Goal: Task Accomplishment & Management: Complete application form

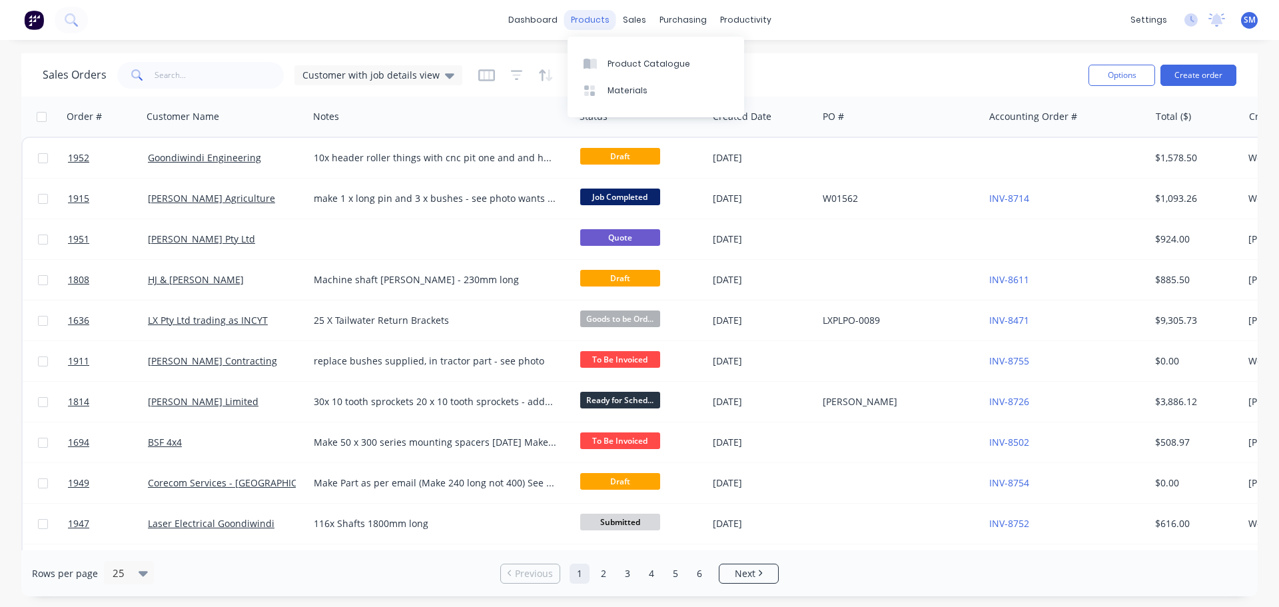
click at [615, 14] on div "products" at bounding box center [590, 20] width 52 height 20
click at [637, 14] on div "sales" at bounding box center [634, 20] width 37 height 20
click at [658, 60] on div "Sales Orders" at bounding box center [683, 64] width 55 height 12
click at [726, 60] on link "Sales Orders" at bounding box center [704, 63] width 176 height 27
click at [1221, 77] on button "Create order" at bounding box center [1198, 75] width 76 height 21
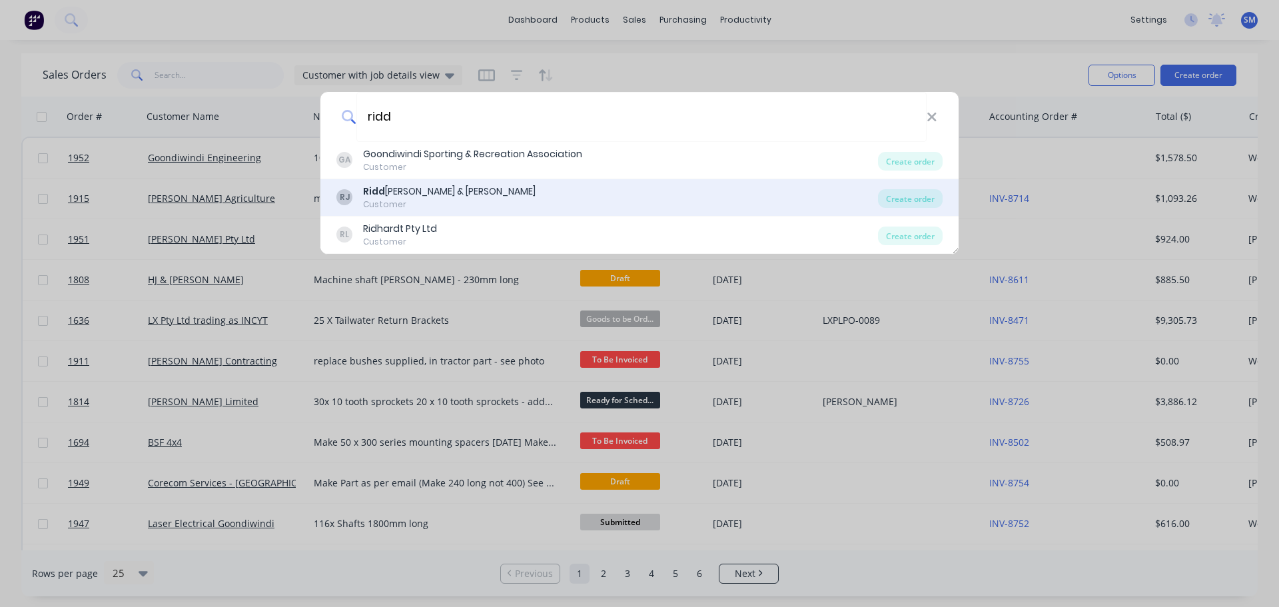
type input "ridd"
click at [422, 194] on div "[PERSON_NAME] [PERSON_NAME] & [PERSON_NAME]" at bounding box center [449, 191] width 173 height 14
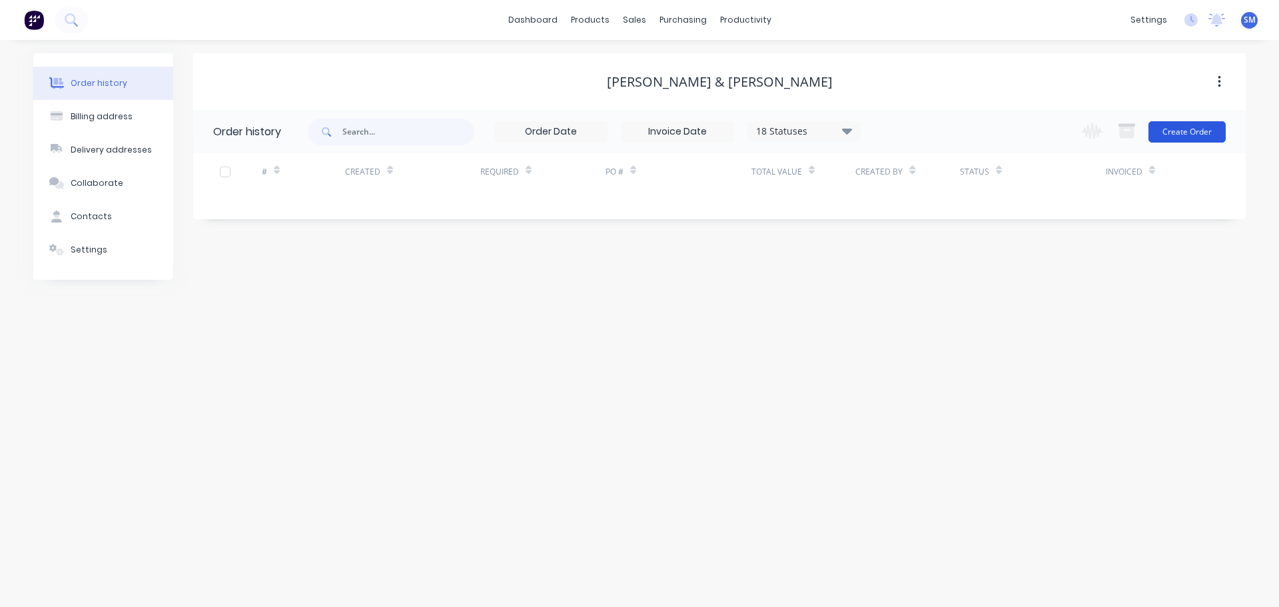
click at [1174, 138] on button "Create Order" at bounding box center [1186, 131] width 77 height 21
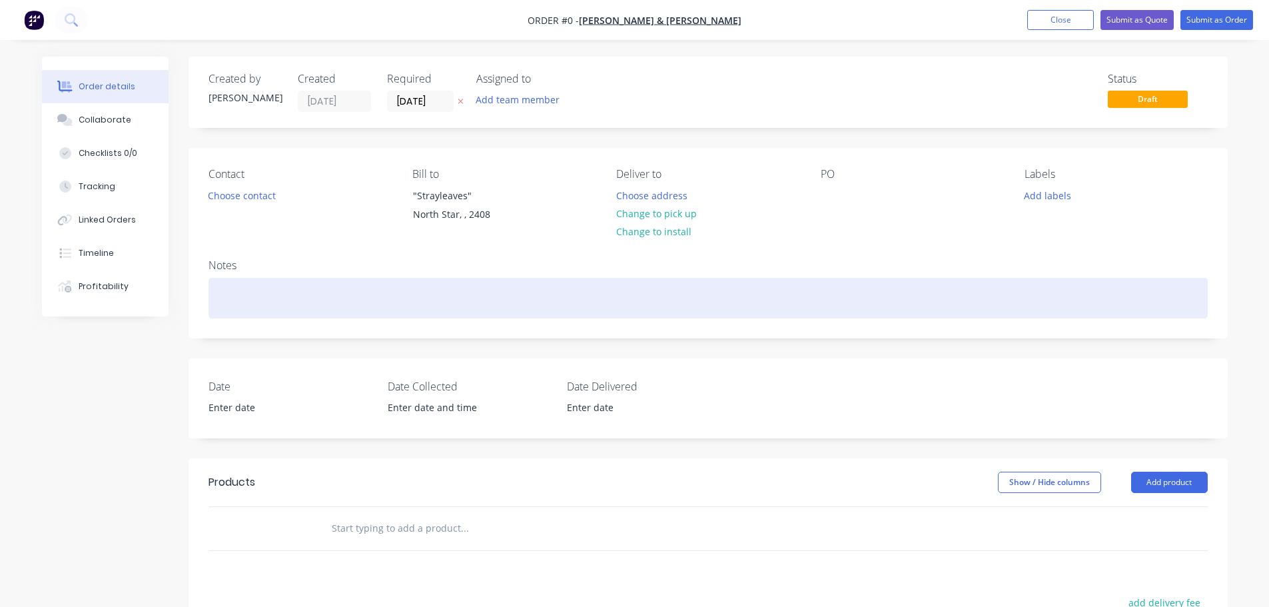
click at [258, 290] on div at bounding box center [707, 298] width 999 height 41
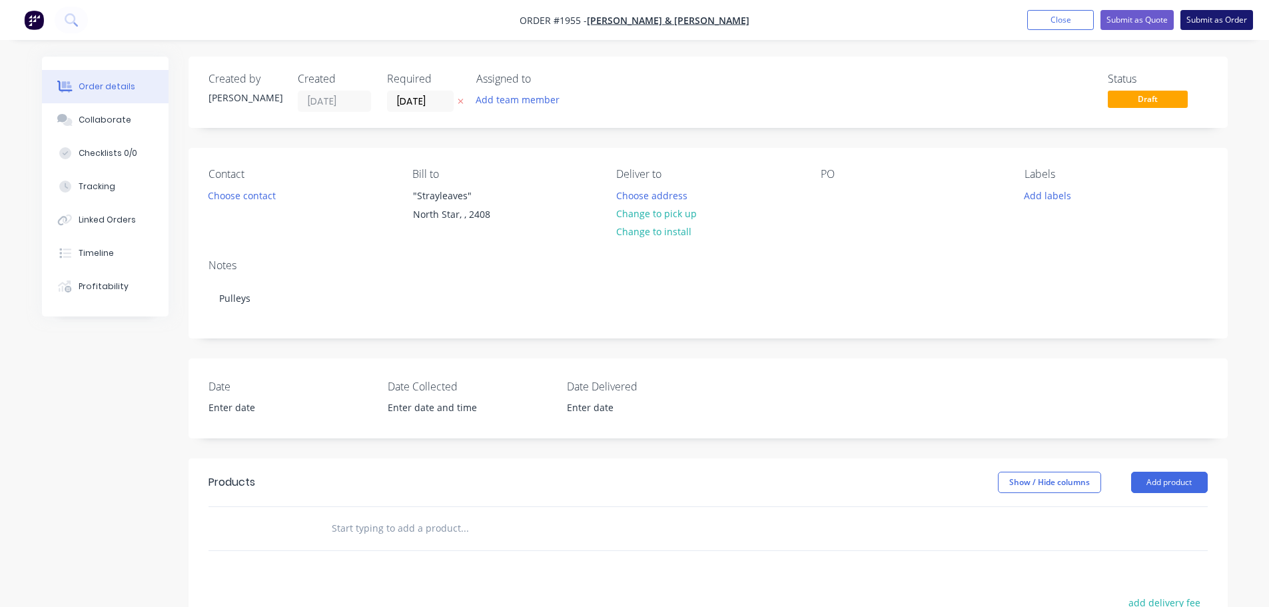
click at [1207, 21] on button "Submit as Order" at bounding box center [1216, 20] width 73 height 20
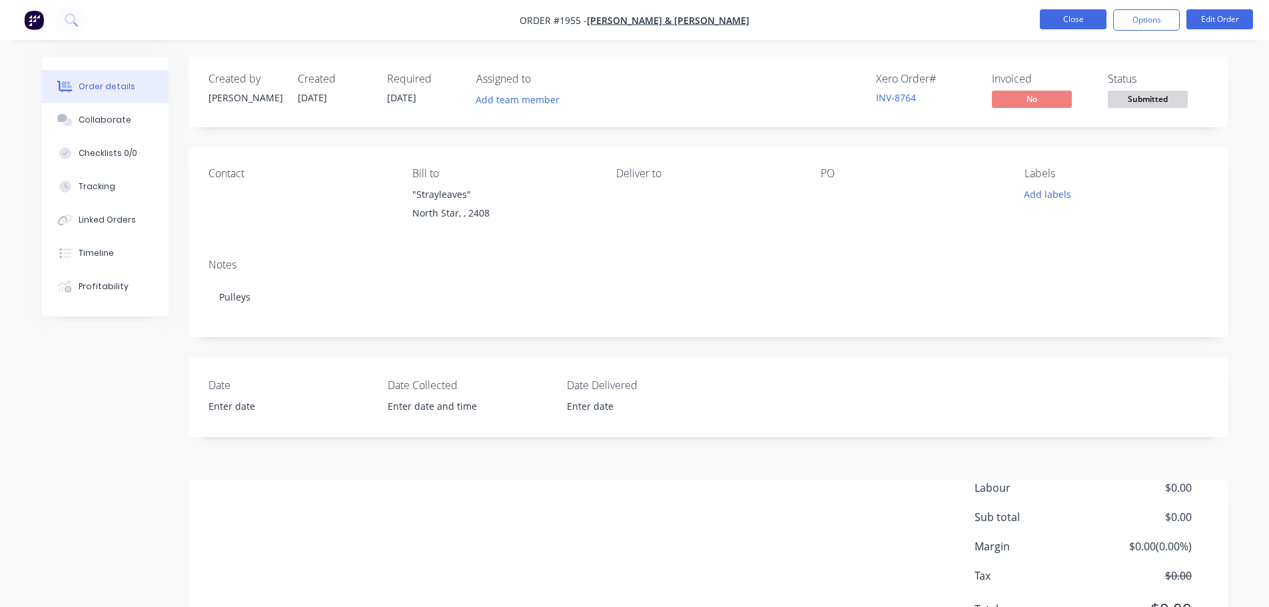
click at [1054, 25] on button "Close" at bounding box center [1073, 19] width 67 height 20
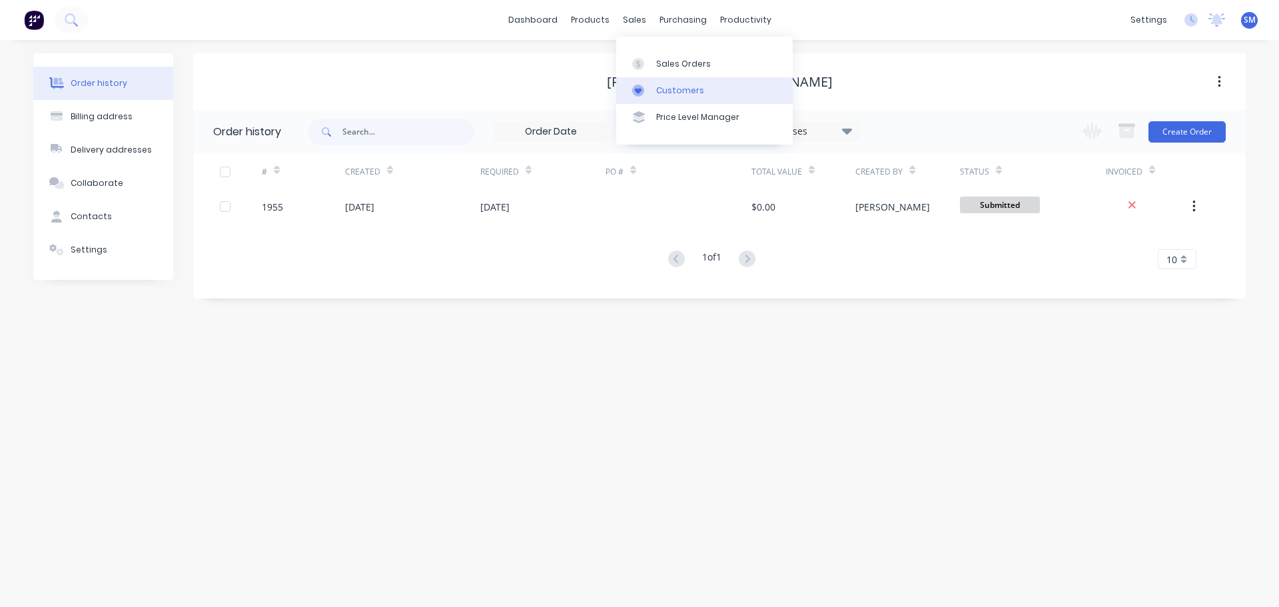
click at [694, 91] on div "Customers" at bounding box center [680, 91] width 48 height 12
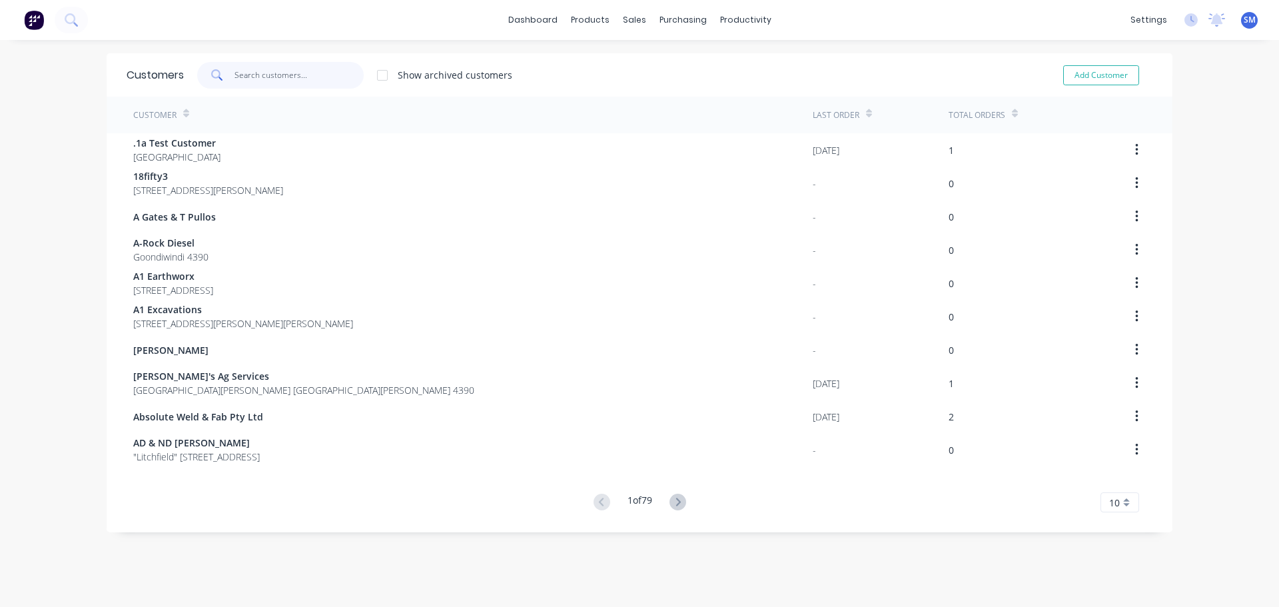
click at [293, 71] on input "text" at bounding box center [299, 75] width 130 height 27
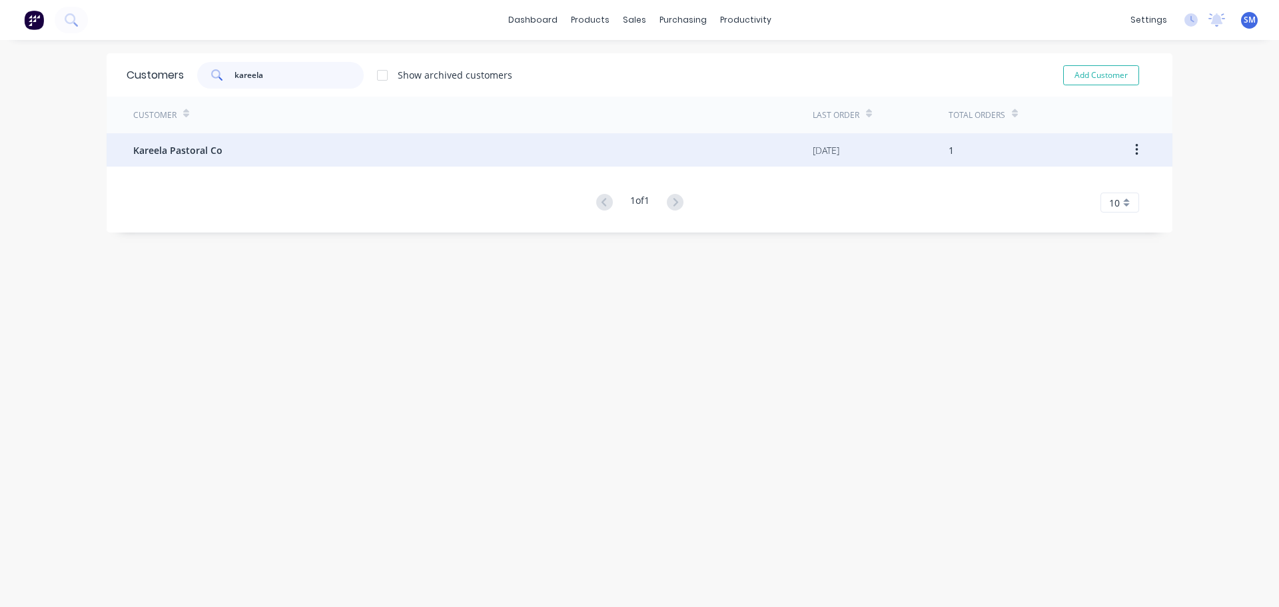
type input "kareela"
click at [191, 146] on span "Kareela Pastoral Co" at bounding box center [177, 150] width 89 height 14
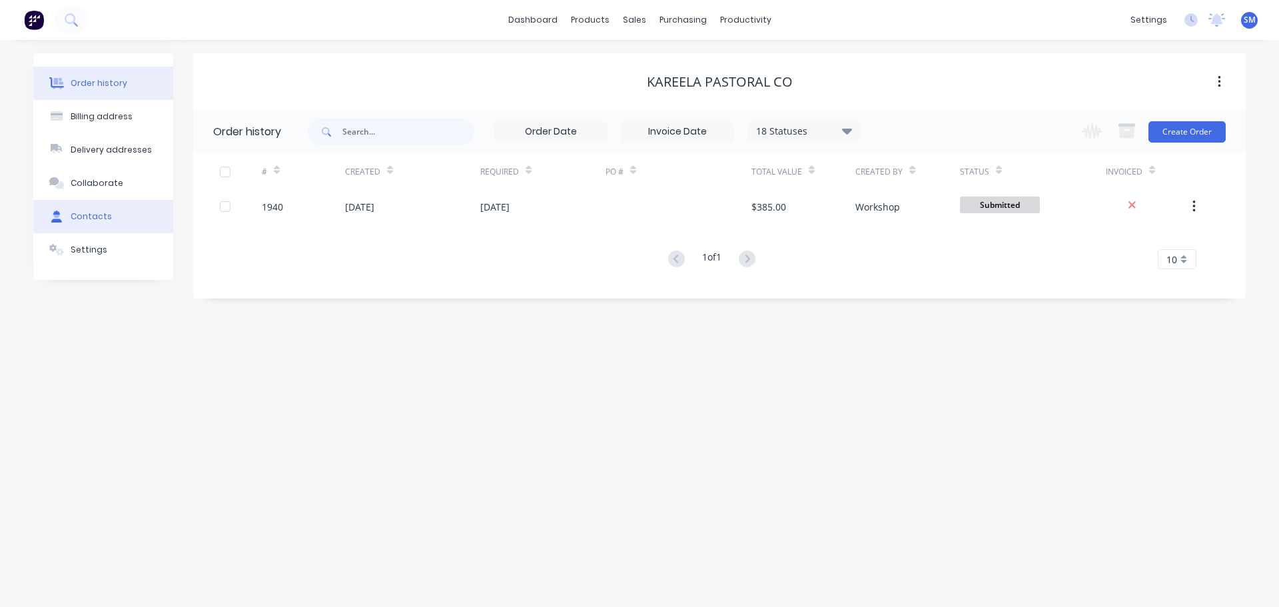
click at [109, 213] on button "Contacts" at bounding box center [103, 216] width 140 height 33
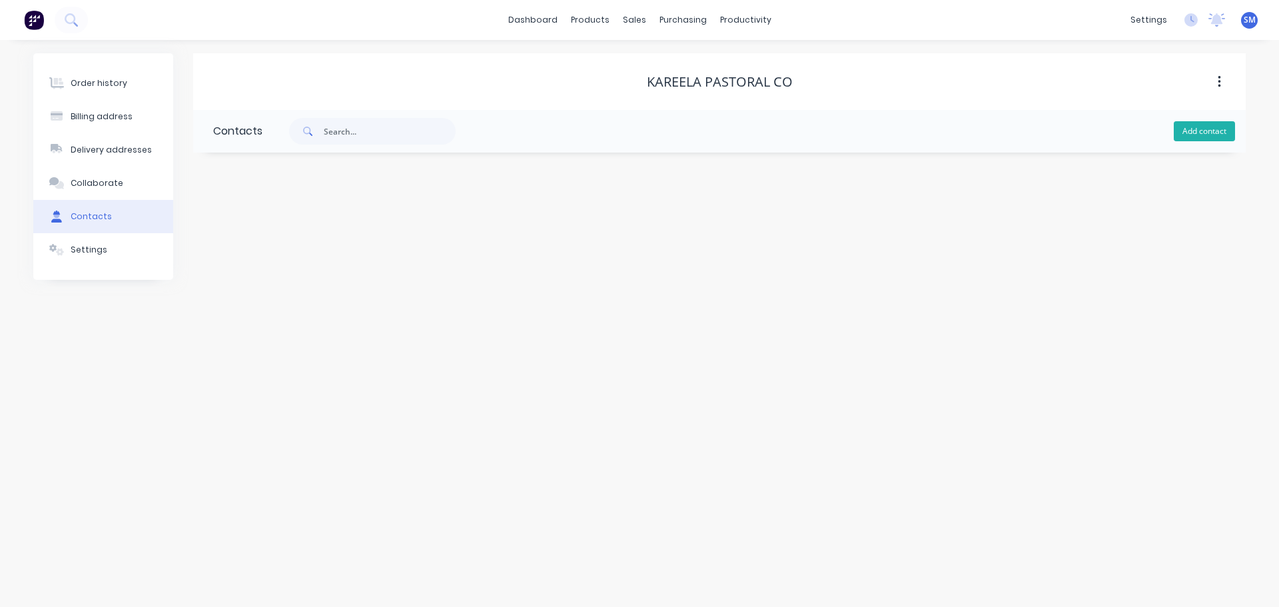
click at [1204, 131] on button "Add contact" at bounding box center [1204, 131] width 61 height 20
select select "AU"
click at [292, 226] on input "text" at bounding box center [322, 229] width 218 height 20
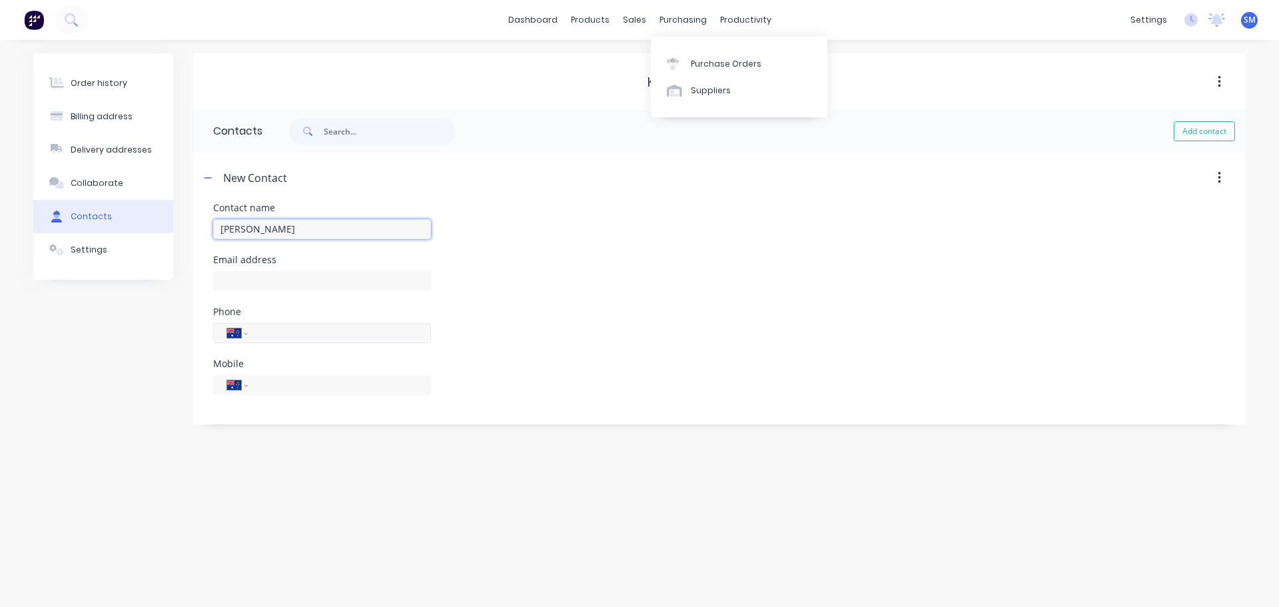
type input "[PERSON_NAME]"
click at [368, 338] on input "tel" at bounding box center [337, 332] width 160 height 15
select select "AU"
click at [331, 388] on input "tel" at bounding box center [337, 384] width 160 height 15
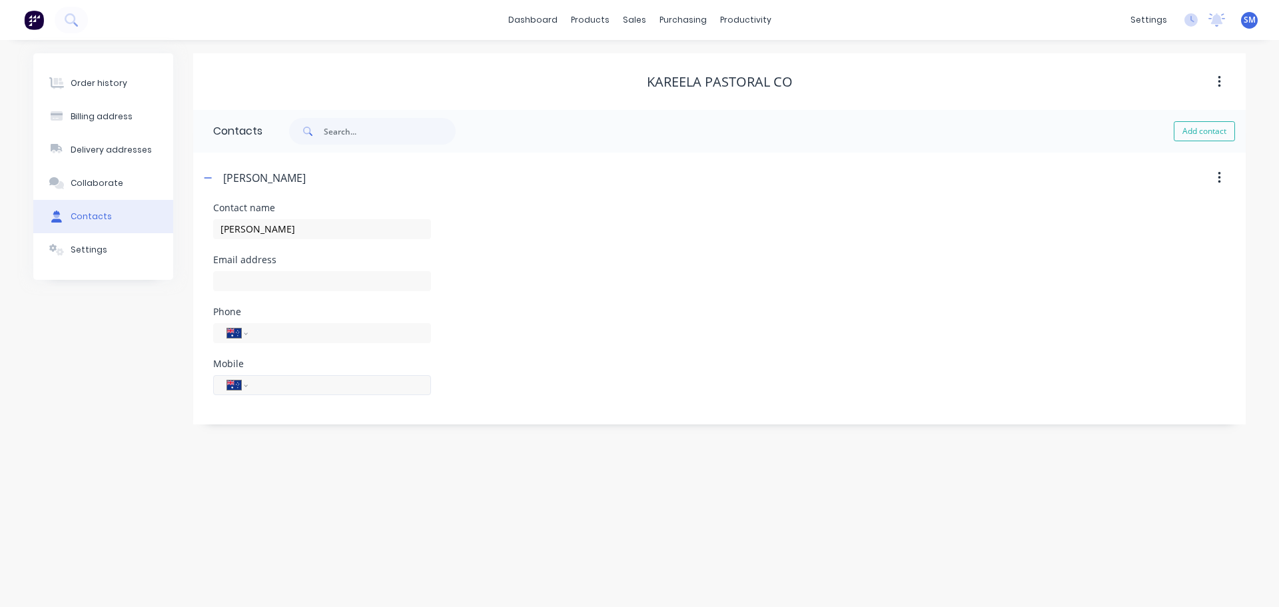
paste input "22"
type input "2"
type input "0436 285 670"
drag, startPoint x: 398, startPoint y: 282, endPoint x: 452, endPoint y: 258, distance: 58.8
click at [403, 279] on input "text" at bounding box center [322, 281] width 218 height 20
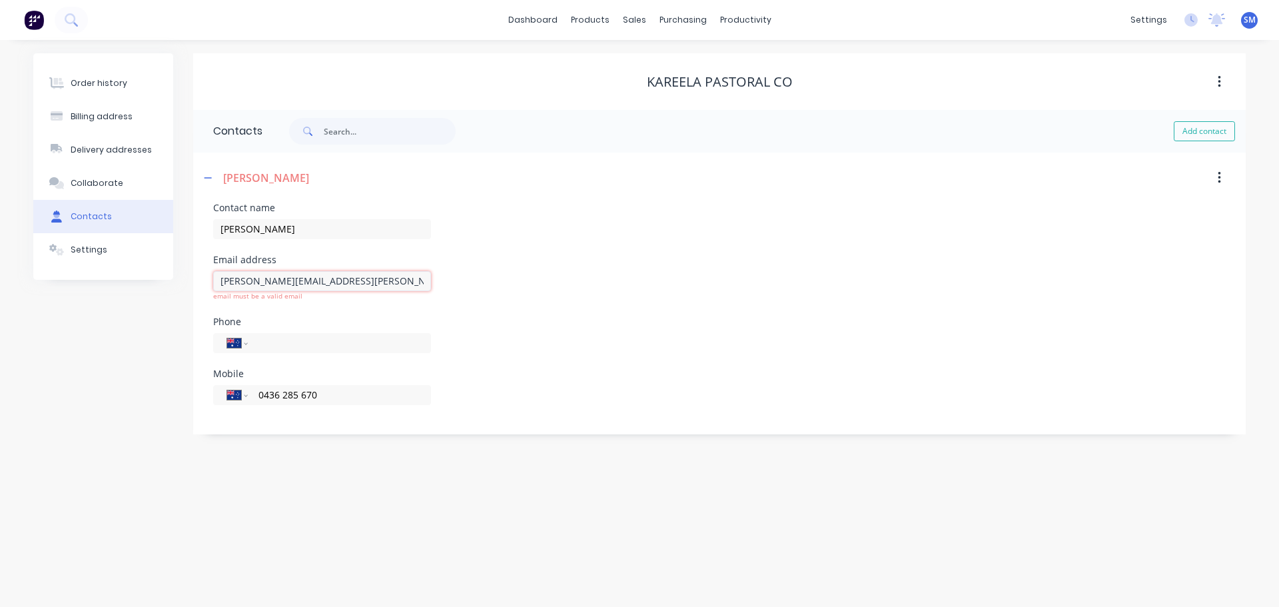
type input "[PERSON_NAME][EMAIL_ADDRESS][PERSON_NAME][DOMAIN_NAME]"
drag, startPoint x: 320, startPoint y: 384, endPoint x: 245, endPoint y: 381, distance: 74.7
click at [245, 382] on div "International [GEOGRAPHIC_DATA] [GEOGRAPHIC_DATA] [GEOGRAPHIC_DATA] [GEOGRAPHIC…" at bounding box center [322, 385] width 218 height 20
click at [611, 263] on div "Email address [PERSON_NAME][EMAIL_ADDRESS][PERSON_NAME][DOMAIN_NAME]" at bounding box center [719, 281] width 1012 height 52
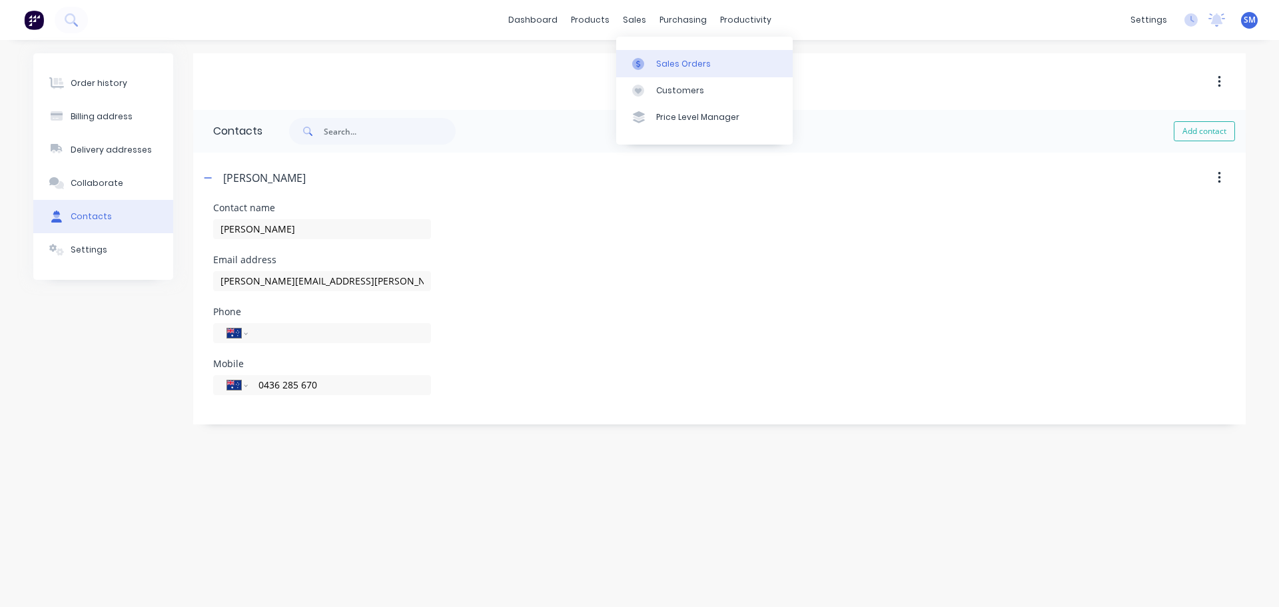
click at [677, 53] on link "Sales Orders" at bounding box center [704, 63] width 176 height 27
